Goal: Task Accomplishment & Management: Use online tool/utility

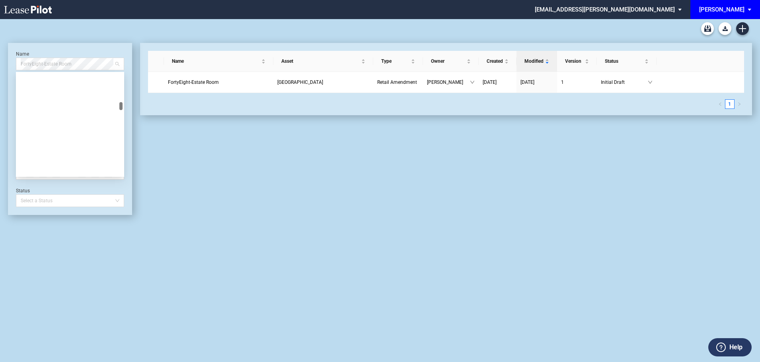
scroll to position [2546, 0]
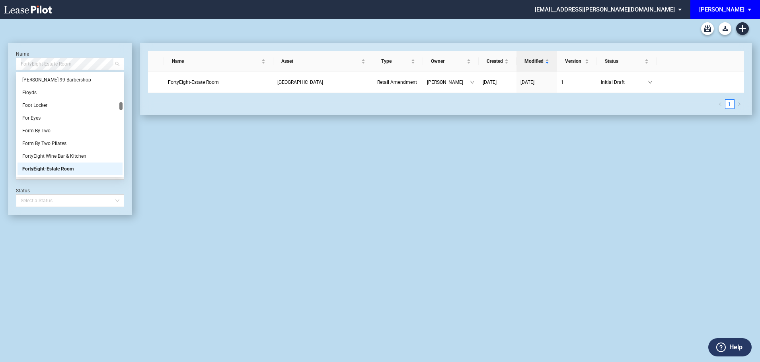
drag, startPoint x: 76, startPoint y: 65, endPoint x: 5, endPoint y: 63, distance: 70.8
click at [5, 63] on div "Long Form Retail Lease Blank Short Form Retail Lease Blank Retail Amendment Bla…" at bounding box center [380, 190] width 760 height 343
click at [56, 68] on span "FortyEight-Estate Room" at bounding box center [70, 64] width 99 height 12
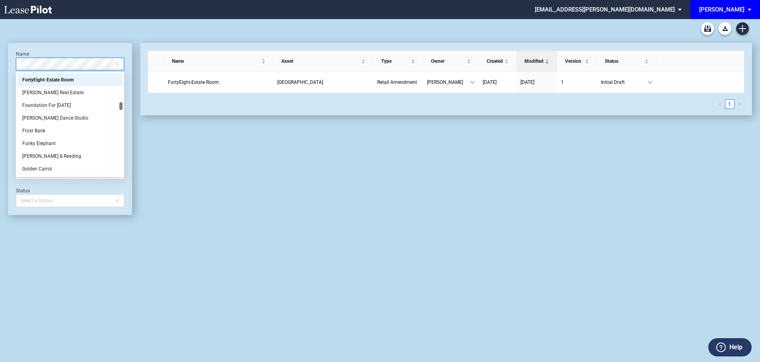
scroll to position [0, 0]
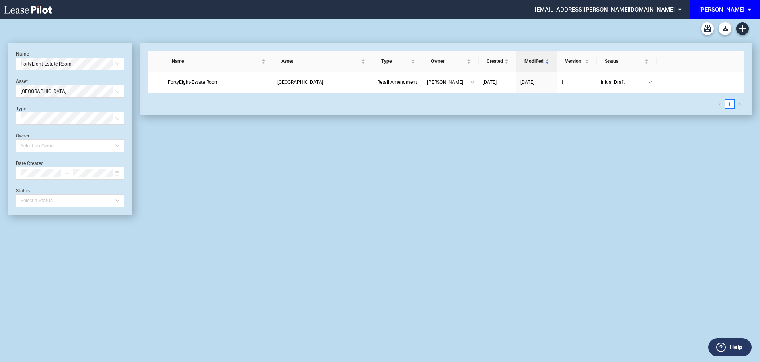
click at [66, 163] on div "Date Created" at bounding box center [70, 169] width 108 height 19
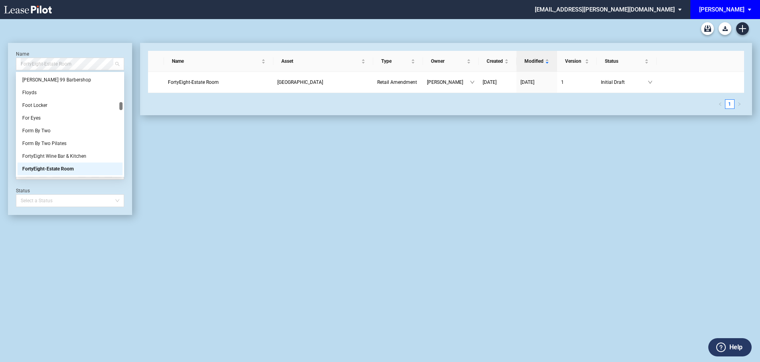
drag, startPoint x: 81, startPoint y: 68, endPoint x: 7, endPoint y: 68, distance: 73.6
click at [6, 68] on div "Long Form Retail Lease Blank Short Form Retail Lease Blank Retail Amendment Bla…" at bounding box center [380, 190] width 760 height 343
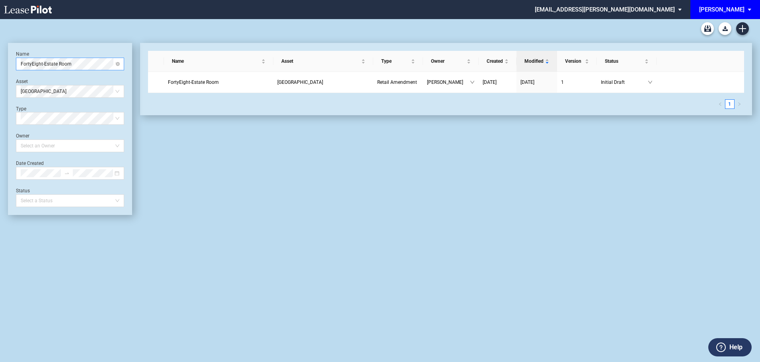
drag, startPoint x: 24, startPoint y: 56, endPoint x: 23, endPoint y: 64, distance: 8.4
click at [24, 62] on div "Name FortyEight-Estate Room" at bounding box center [70, 60] width 108 height 19
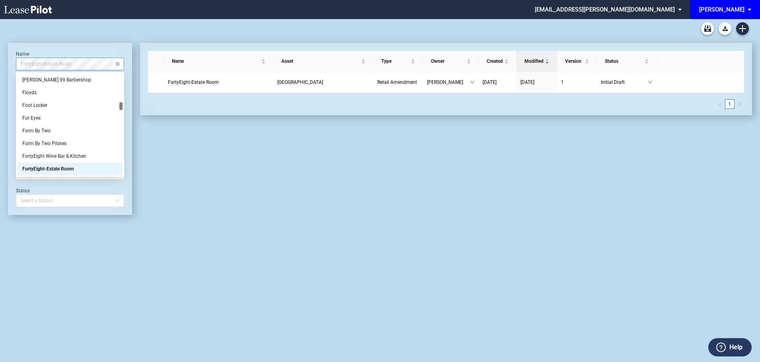
click at [65, 64] on span "FortyEight-Estate Room" at bounding box center [70, 64] width 99 height 12
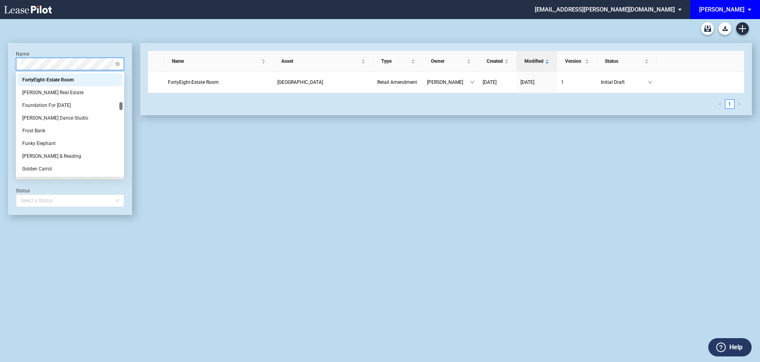
scroll to position [0, 0]
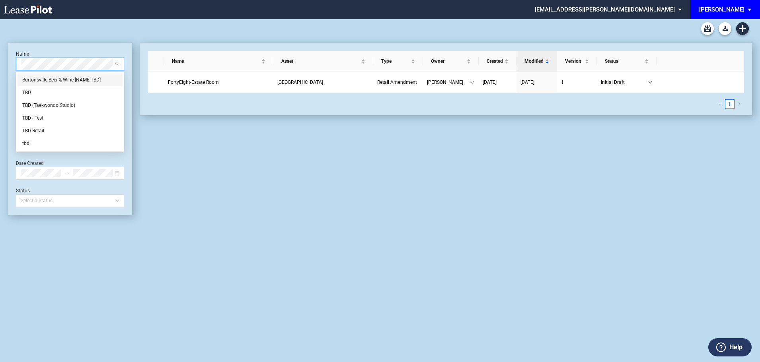
click at [34, 92] on div "Burtonsville Beer & Wine [NAME TBD] [PERSON_NAME] (Taekwondo Studio) TBD - Test…" at bounding box center [70, 112] width 105 height 76
click at [34, 93] on div "TBD" at bounding box center [69, 93] width 95 height 8
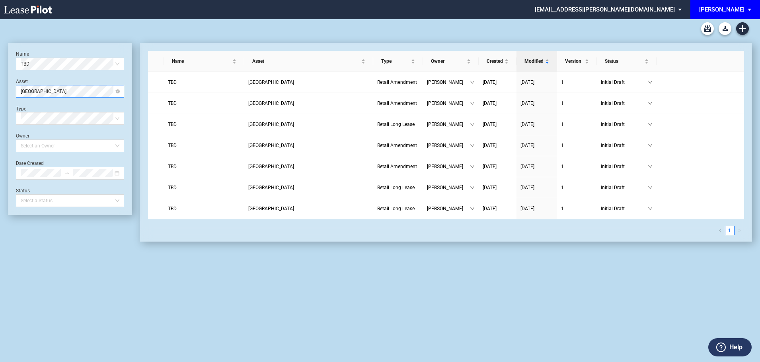
drag, startPoint x: 84, startPoint y: 97, endPoint x: 79, endPoint y: 95, distance: 5.5
click at [80, 95] on div "Name TBD Asset Freshfields Village Type Select Type Owner Select an Owner Date …" at bounding box center [70, 129] width 108 height 156
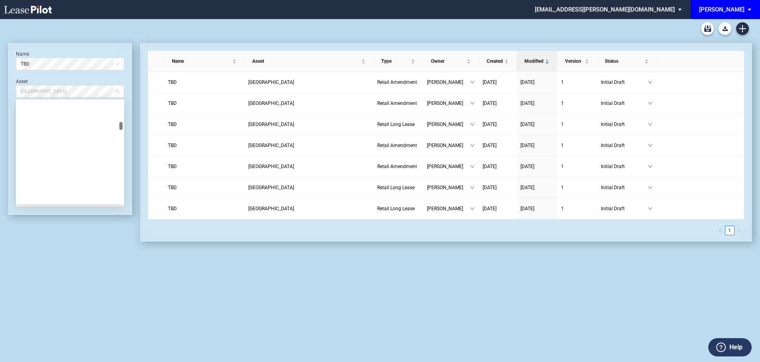
scroll to position [318, 0]
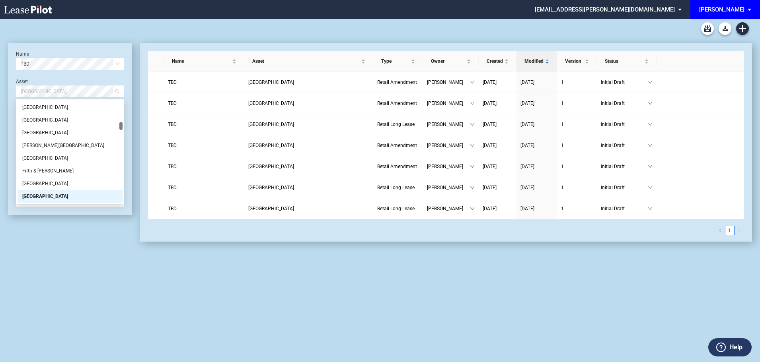
drag, startPoint x: 78, startPoint y: 94, endPoint x: 2, endPoint y: 97, distance: 76.0
click at [2, 97] on div "Long Form Retail Lease Blank Short Form Retail Lease Blank Retail Amendment Bla…" at bounding box center [380, 190] width 760 height 343
click at [26, 97] on div "[GEOGRAPHIC_DATA]" at bounding box center [70, 91] width 108 height 13
drag, startPoint x: 72, startPoint y: 93, endPoint x: -1, endPoint y: 94, distance: 72.8
click at [0, 94] on html ".bocls-1{fill:#26354a;fill-rule:evenodd} Loading... × [EMAIL_ADDRESS][PERSON_NA…" at bounding box center [380, 181] width 760 height 362
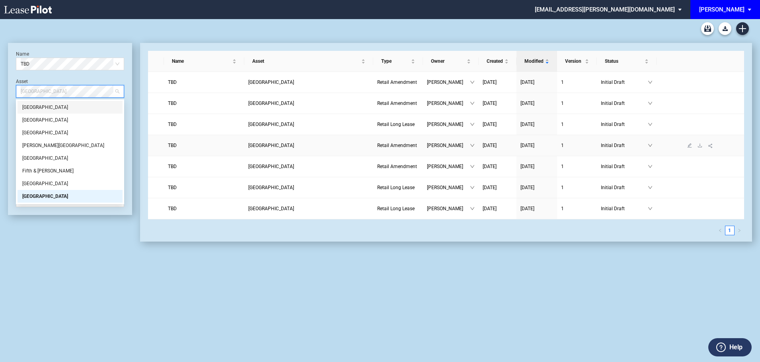
click at [171, 146] on span "TBD" at bounding box center [172, 146] width 9 height 6
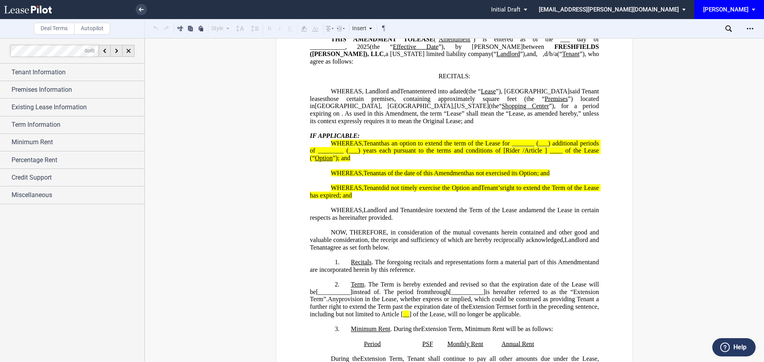
scroll to position [80, 0]
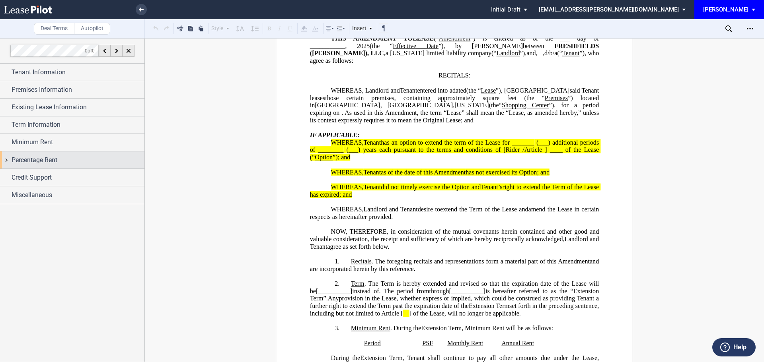
drag, startPoint x: 47, startPoint y: 158, endPoint x: 104, endPoint y: 154, distance: 57.8
click at [47, 158] on span "Percentage Rent" at bounding box center [35, 161] width 46 height 10
click at [19, 171] on div "Tenant Pays Percentage Rent Amount % Type of Breakpoint Natural Breakpoint Unna…" at bounding box center [72, 180] width 144 height 23
click at [15, 175] on div "Tenant Pays Percentage Rent" at bounding box center [15, 176] width 8 height 8
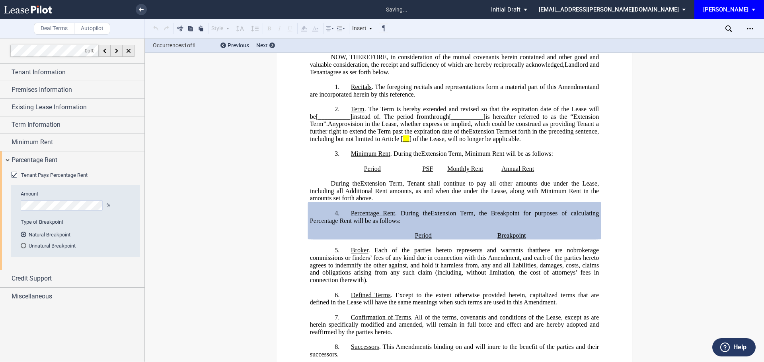
scroll to position [299, 0]
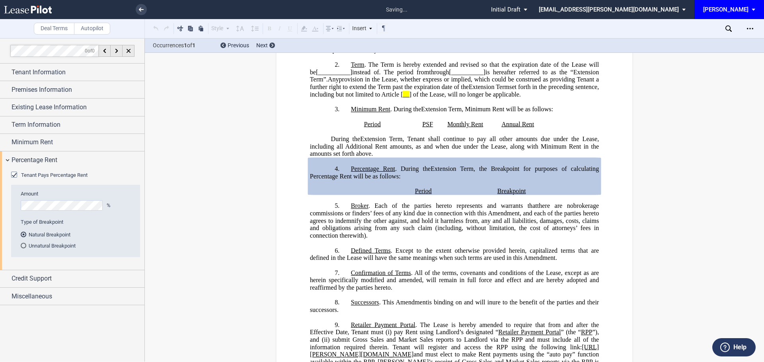
click at [24, 245] on div "Unnatural Breakpoint" at bounding box center [24, 246] width 6 height 6
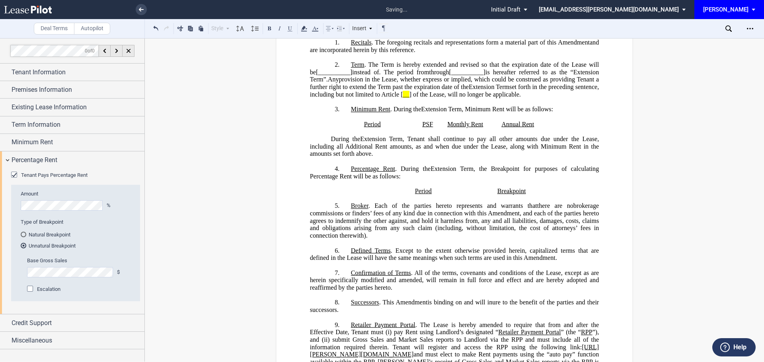
drag, startPoint x: 590, startPoint y: 189, endPoint x: 582, endPoint y: 185, distance: 9.4
click at [586, 190] on generate-table "Period Breakpoint Remove Table" at bounding box center [454, 192] width 289 height 8
click at [46, 295] on div "Base Gross Sales $ Escalation Amount %" at bounding box center [83, 279] width 123 height 44
click at [62, 325] on div "Credit Support" at bounding box center [78, 324] width 133 height 10
click at [61, 249] on md-radio-button "Unnatural Breakpoint" at bounding box center [78, 245] width 115 height 7
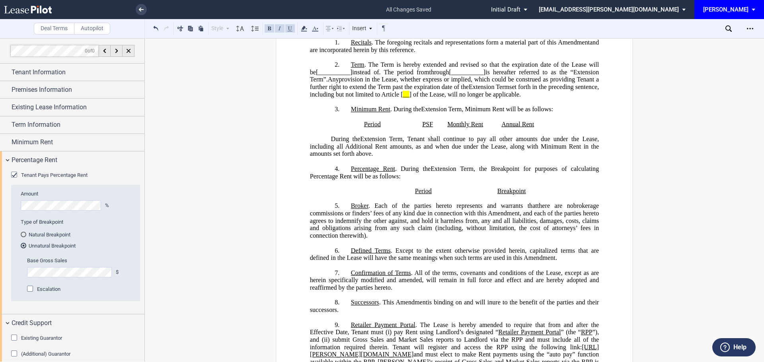
click at [0, 260] on html ".bocls-1{fill:#26354a;fill-rule:evenodd} Loading... × all changes saved Pending…" at bounding box center [382, 181] width 764 height 362
click at [532, 189] on p "Breakpoint" at bounding box center [512, 192] width 72 height 8
click at [454, 152] on p "During the Extension Term ﻿ ﻿ Extension Term , Tenant shall continue to pay all…" at bounding box center [454, 147] width 289 height 22
click at [510, 196] on p "﻿" at bounding box center [454, 199] width 289 height 8
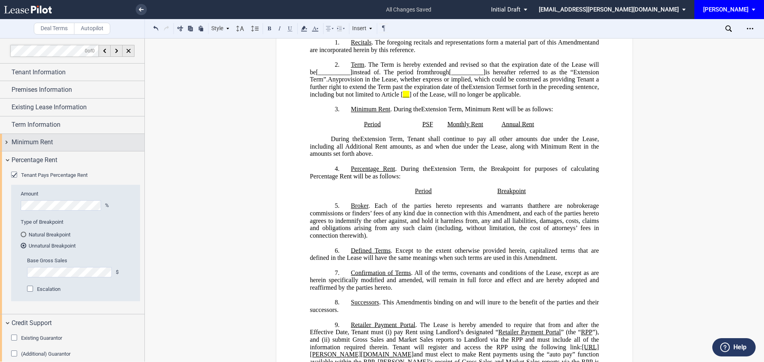
click at [34, 142] on span "Minimum Rent" at bounding box center [32, 143] width 41 height 10
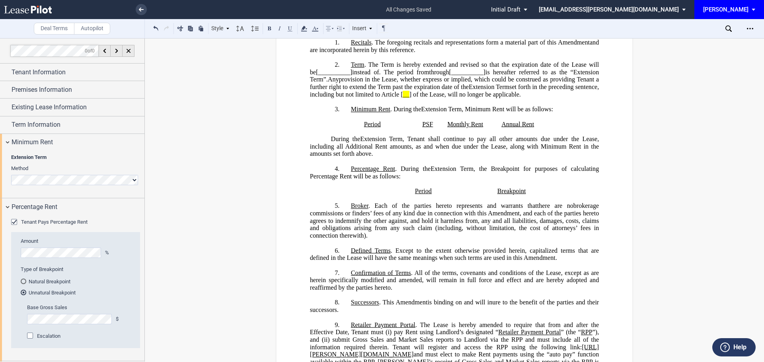
drag, startPoint x: 80, startPoint y: 174, endPoint x: 86, endPoint y: 171, distance: 7.1
click at [86, 171] on div "Minimum Rent Extension Term Method Hide Minimum Rent $/Sf Annual Escalation % M…" at bounding box center [72, 166] width 144 height 65
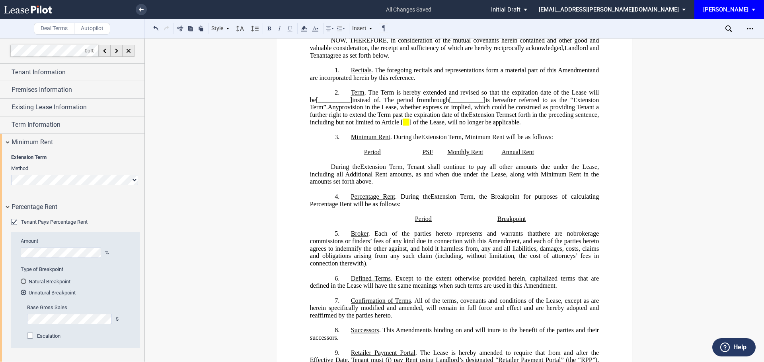
scroll to position [219, 0]
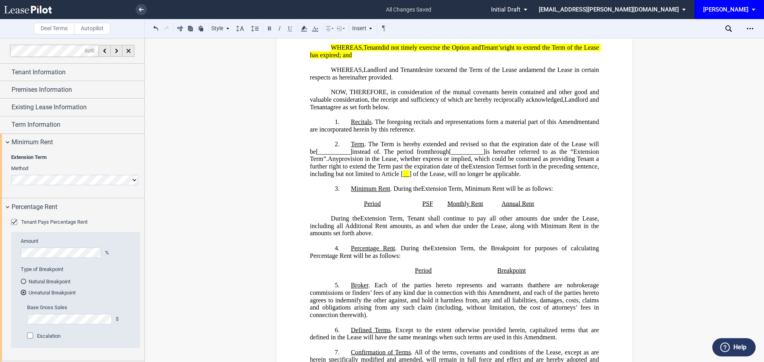
click at [121, 190] on div "Extension Term Method Hide Minimum Rent $/Sf Annual Escalation % Minimum Rent $…" at bounding box center [75, 173] width 129 height 39
click at [47, 143] on span "Minimum Rent" at bounding box center [32, 143] width 41 height 10
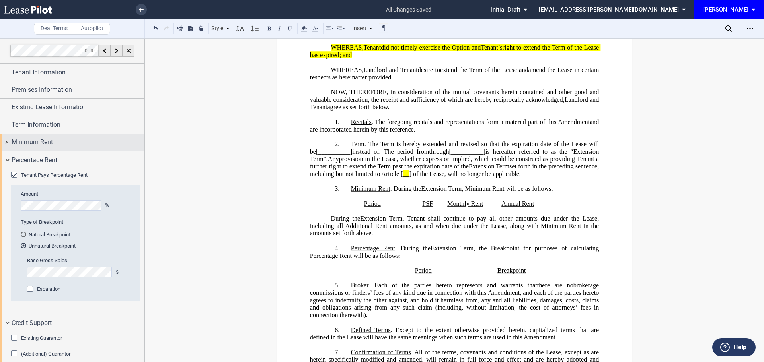
click at [47, 143] on span "Minimum Rent" at bounding box center [32, 143] width 41 height 10
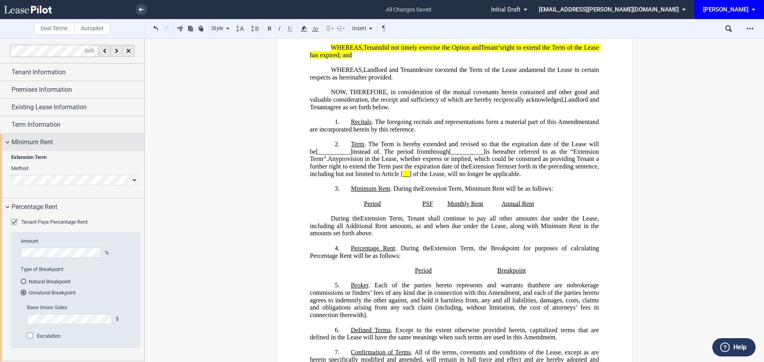
click at [17, 143] on span "Minimum Rent" at bounding box center [32, 143] width 41 height 10
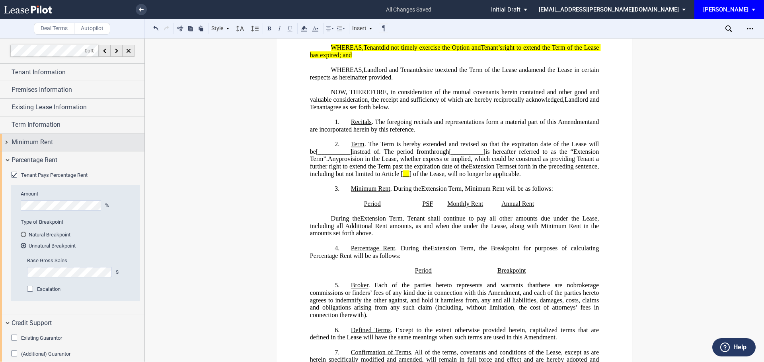
click at [23, 143] on span "Minimum Rent" at bounding box center [32, 143] width 41 height 10
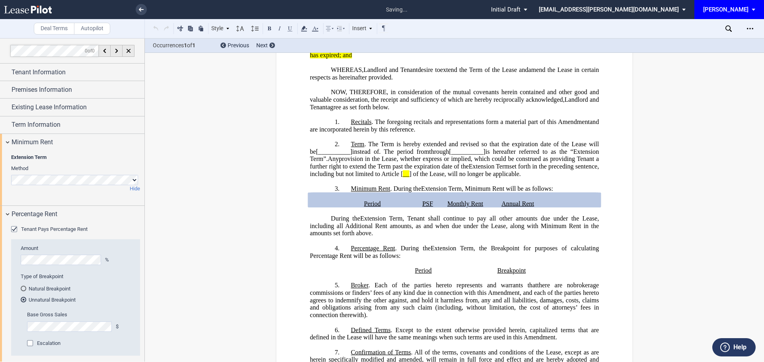
click at [409, 178] on p "﻿" at bounding box center [454, 182] width 289 height 8
click at [91, 333] on div "Base Gross Sales $ Escalation Amount %" at bounding box center [83, 329] width 113 height 36
